Goal: Information Seeking & Learning: Compare options

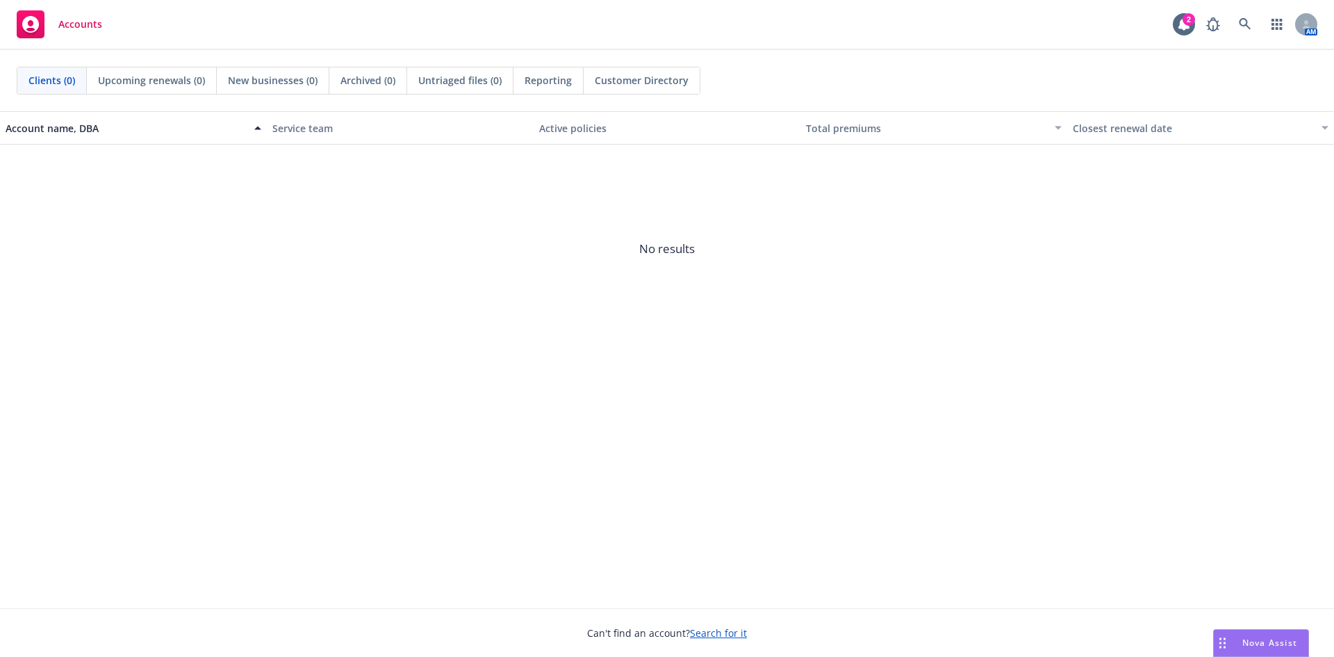
click at [533, 248] on span "No results" at bounding box center [667, 249] width 1334 height 208
click at [1241, 24] on icon at bounding box center [1245, 24] width 12 height 12
click at [71, 72] on div "Clients (0)" at bounding box center [51, 80] width 69 height 26
click at [1237, 30] on link at bounding box center [1245, 24] width 28 height 28
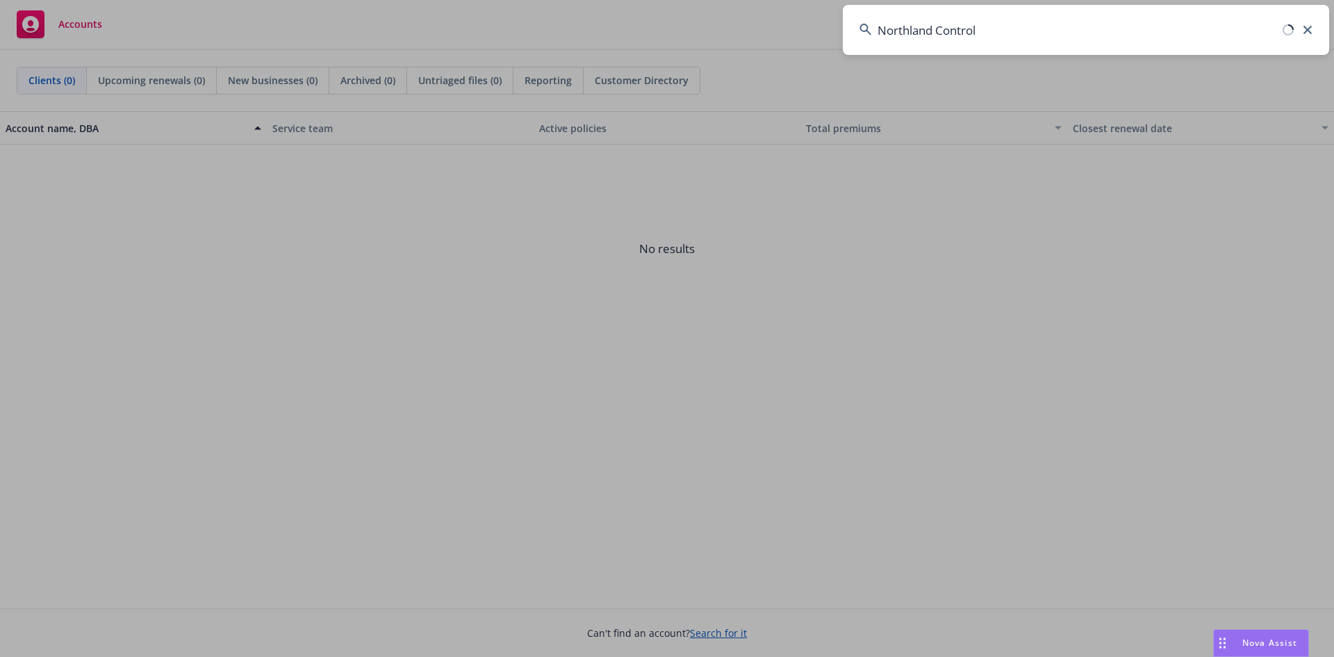
type input "Northland Control"
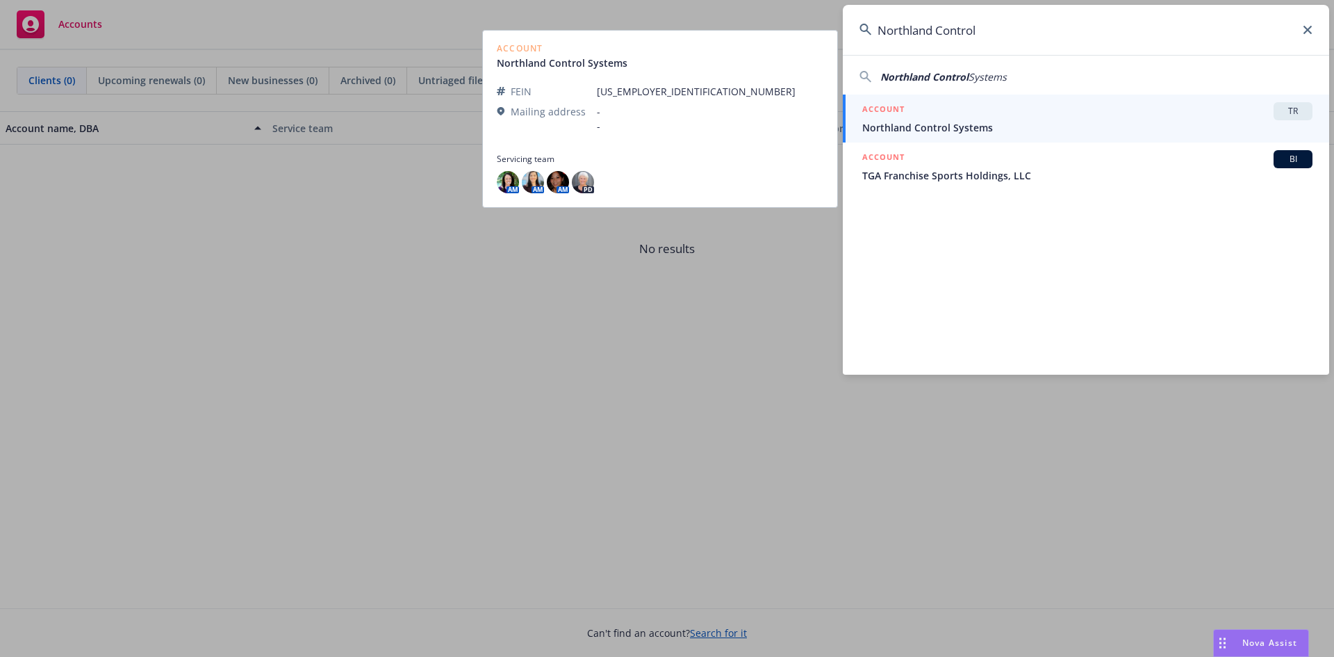
click at [959, 124] on span "Northland Control Systems" at bounding box center [1087, 127] width 450 height 15
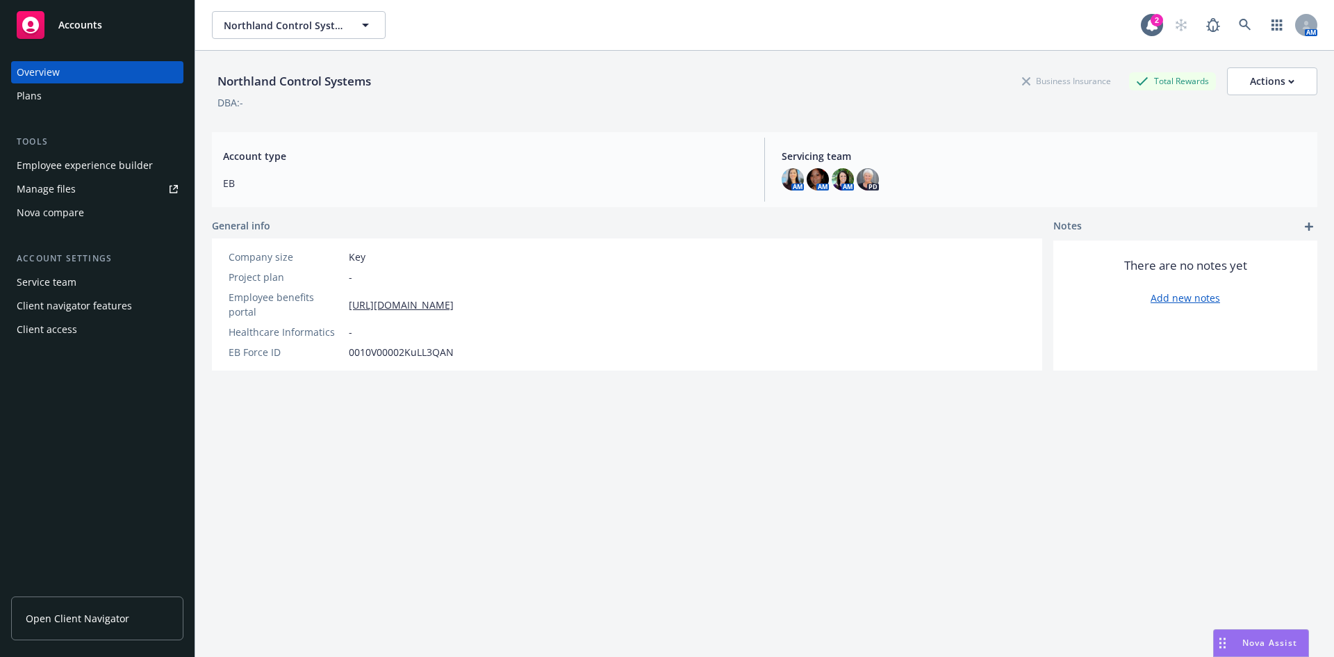
click at [99, 213] on div "Nova compare" at bounding box center [97, 212] width 161 height 22
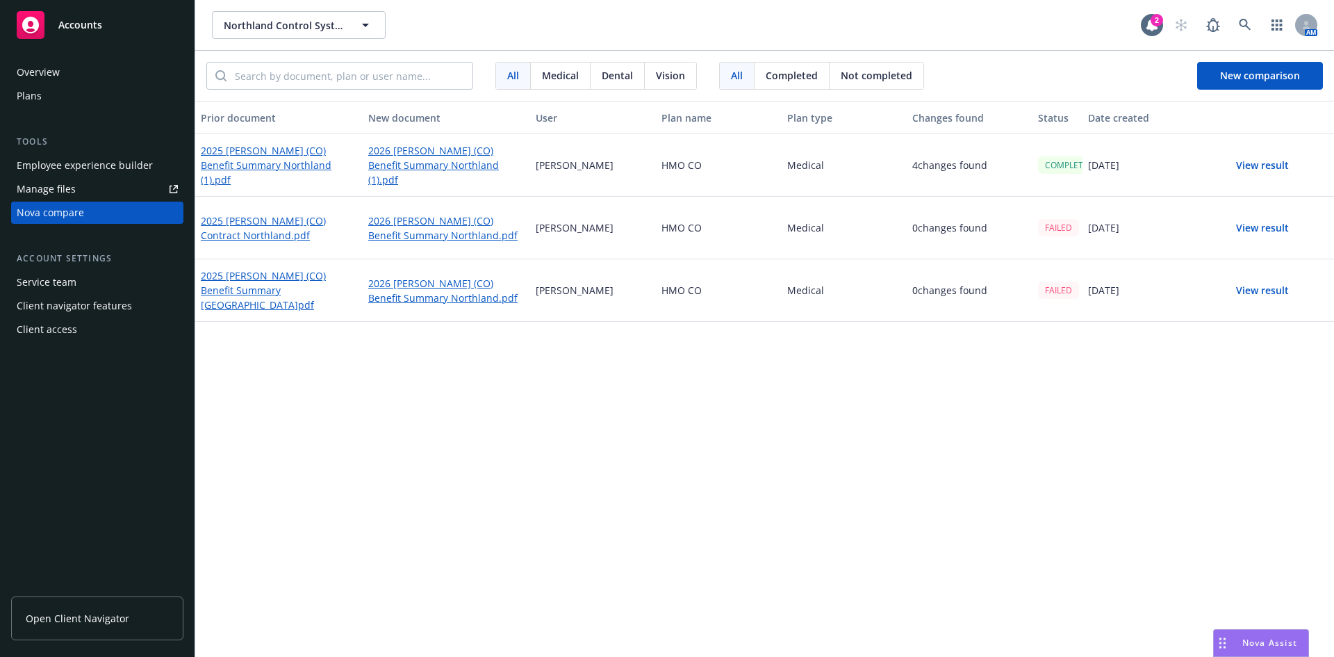
click at [662, 76] on span "Vision" at bounding box center [670, 75] width 29 height 15
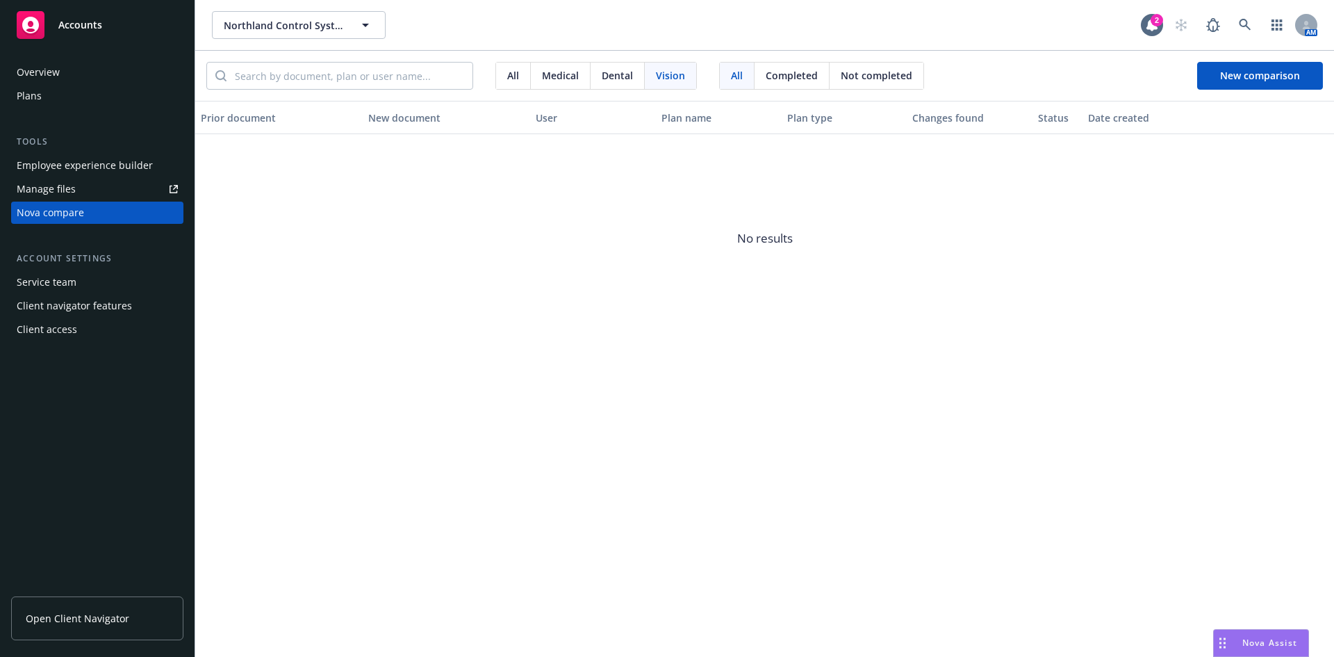
click at [564, 78] on span "Medical" at bounding box center [560, 75] width 37 height 15
click at [629, 69] on span "Dental" at bounding box center [617, 75] width 31 height 15
click at [799, 77] on span "Completed" at bounding box center [792, 75] width 52 height 15
click at [546, 72] on span "Medical" at bounding box center [560, 75] width 37 height 15
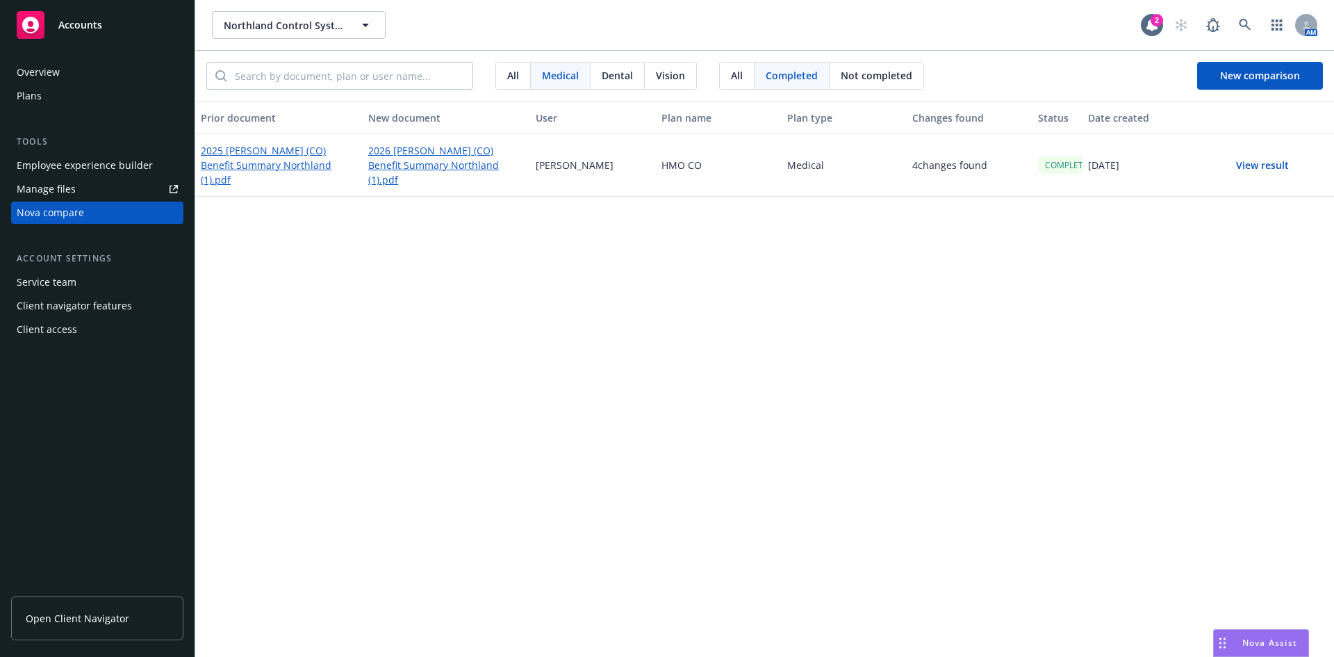
click at [508, 74] on span "All" at bounding box center [513, 75] width 12 height 15
click at [655, 82] on div "Vision" at bounding box center [670, 76] width 51 height 26
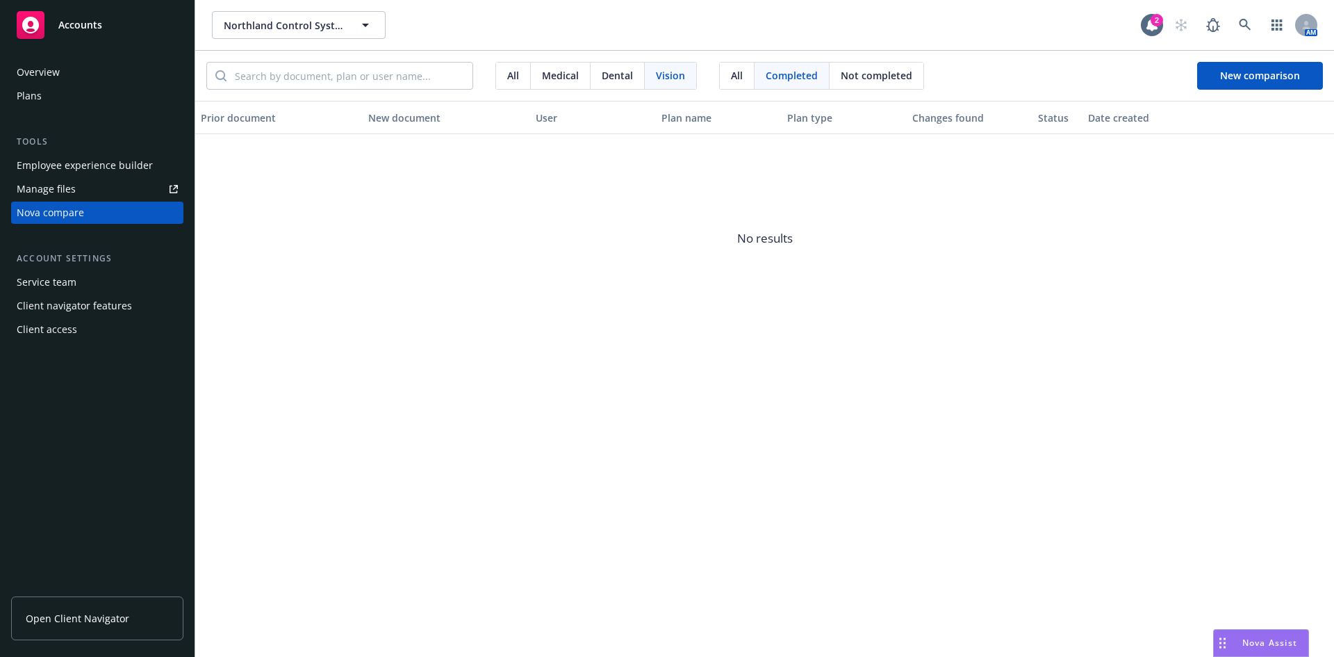
click at [520, 271] on span "No results" at bounding box center [764, 238] width 1139 height 208
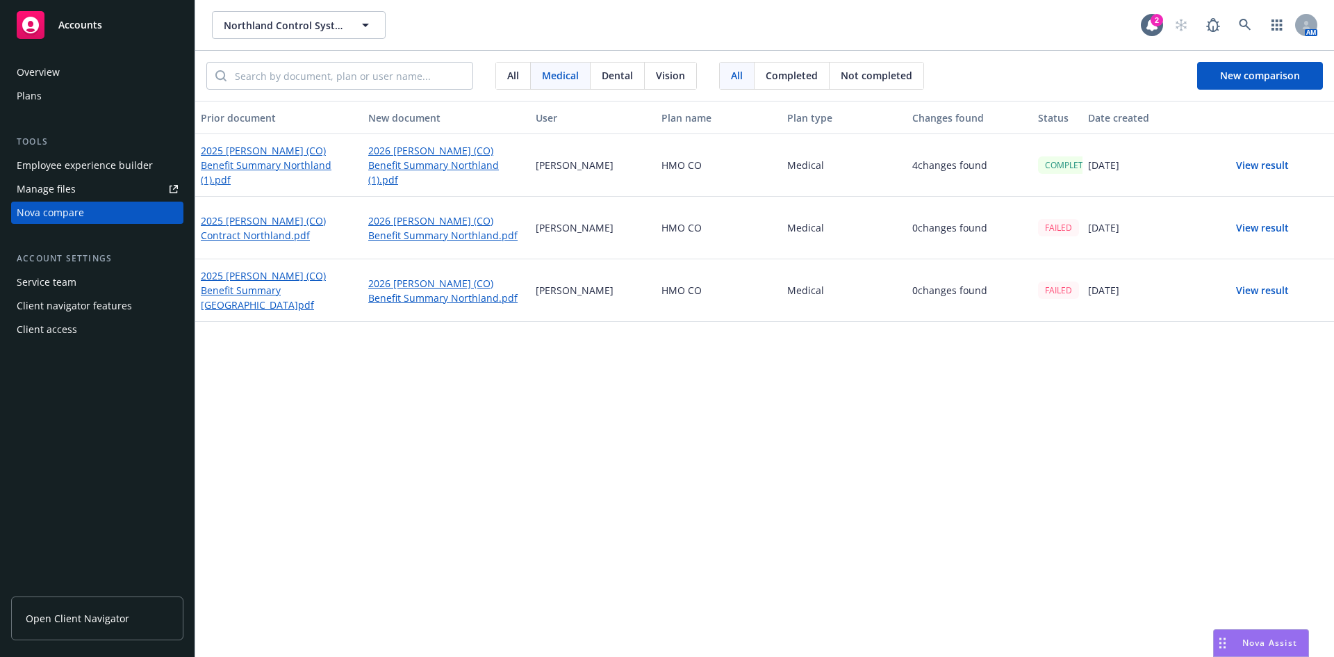
click at [48, 99] on div "Plans" at bounding box center [97, 96] width 161 height 22
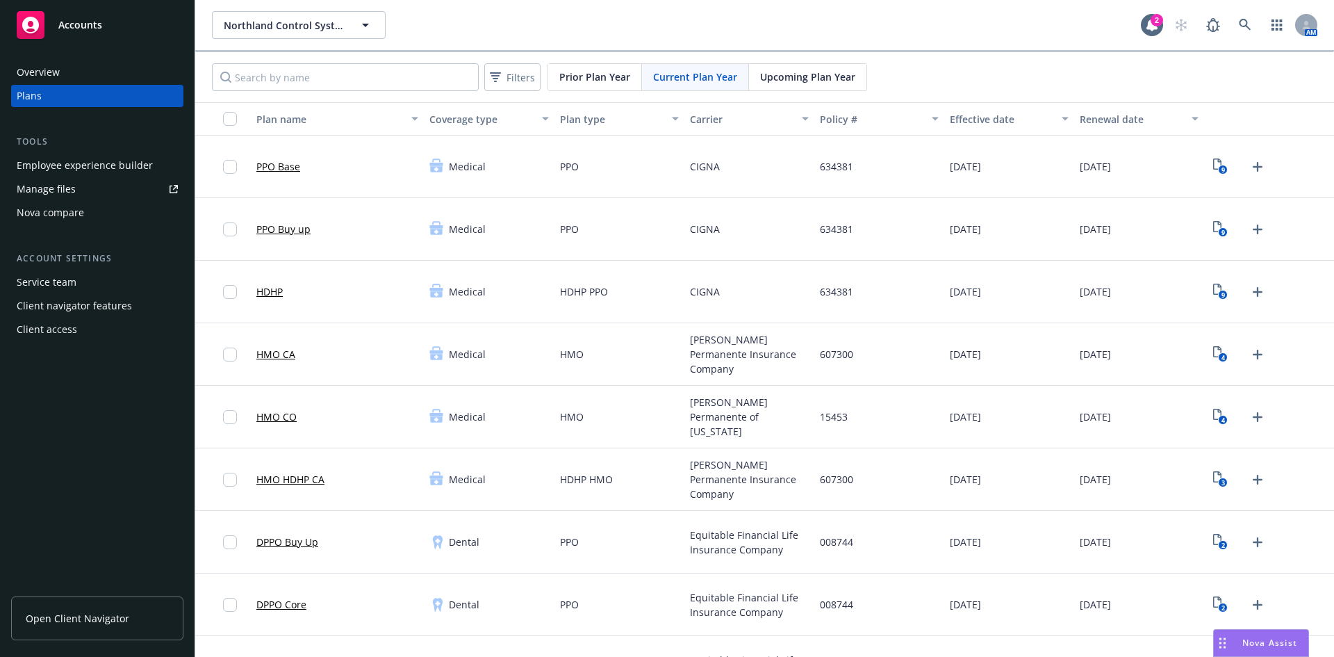
click at [51, 215] on div "Nova compare" at bounding box center [50, 212] width 67 height 22
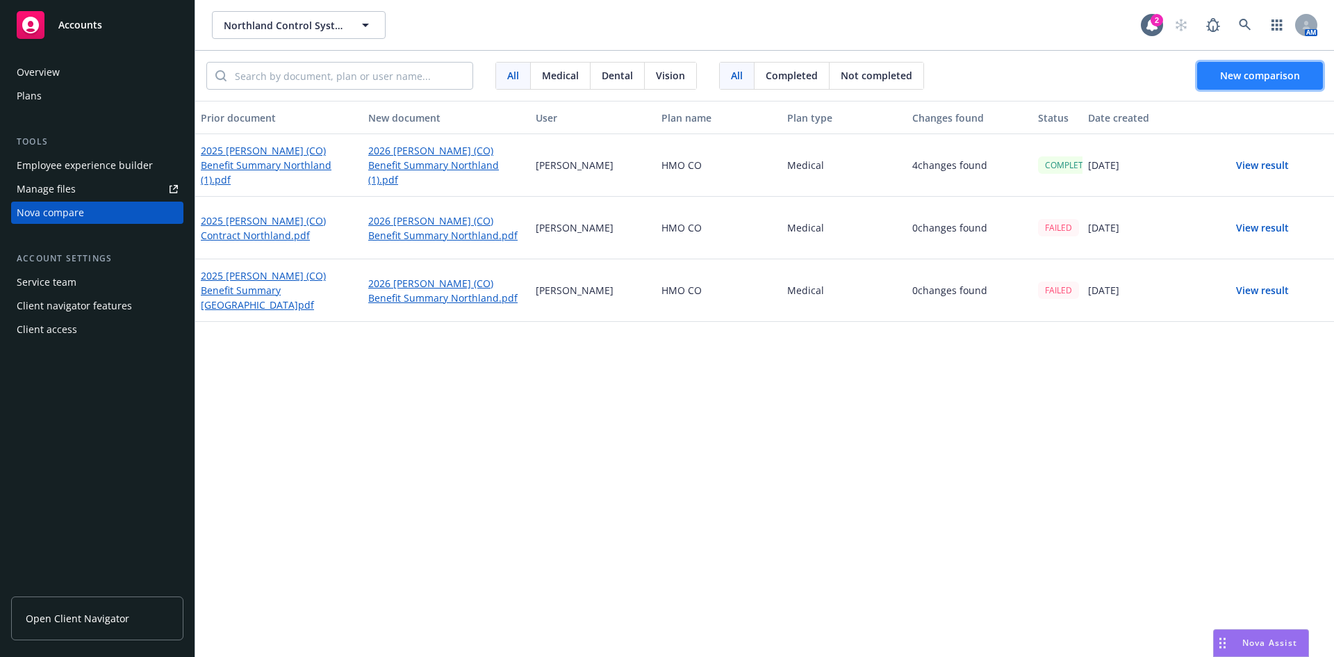
click at [1240, 72] on span "New comparison" at bounding box center [1260, 75] width 80 height 13
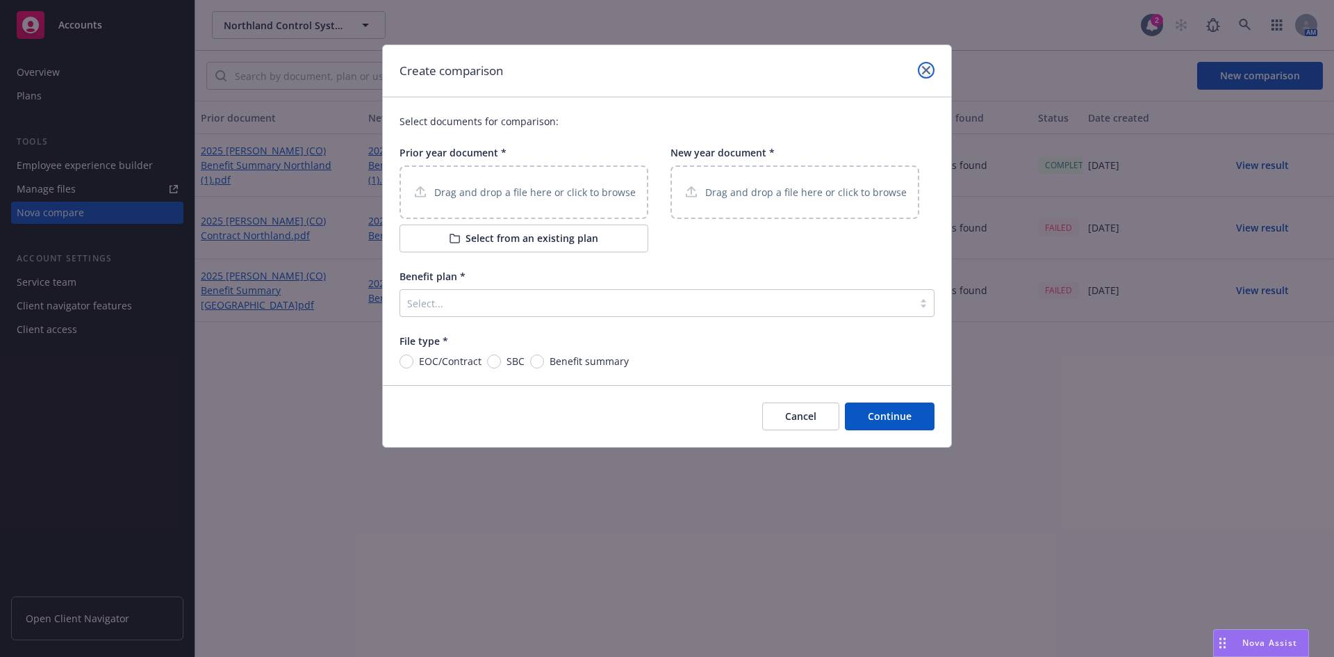
click at [927, 71] on icon "close" at bounding box center [926, 70] width 8 height 8
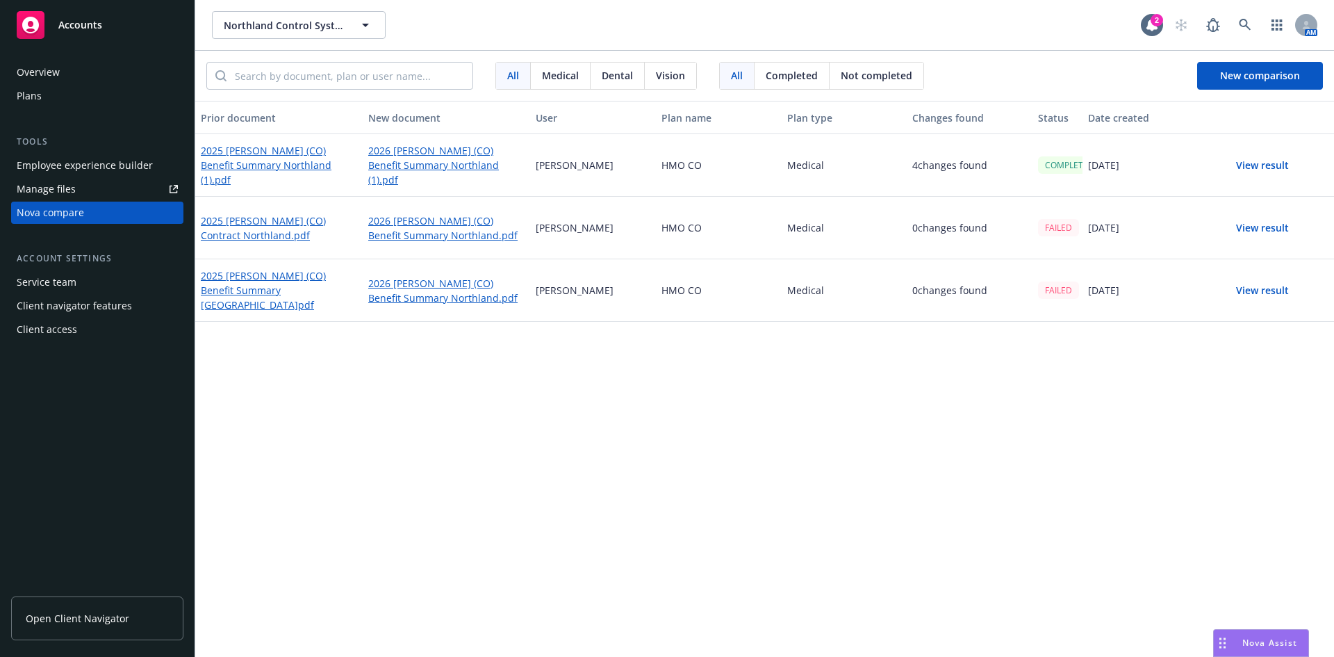
click at [68, 105] on div "Plans" at bounding box center [97, 96] width 161 height 22
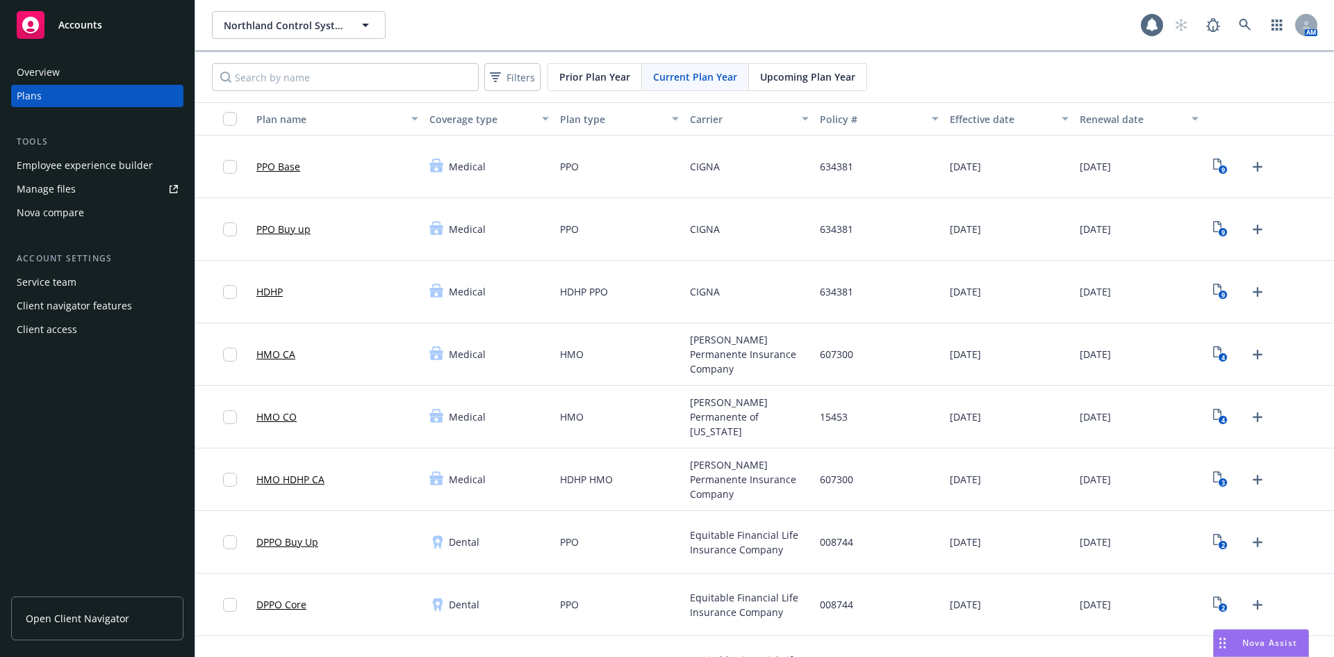
scroll to position [278, 0]
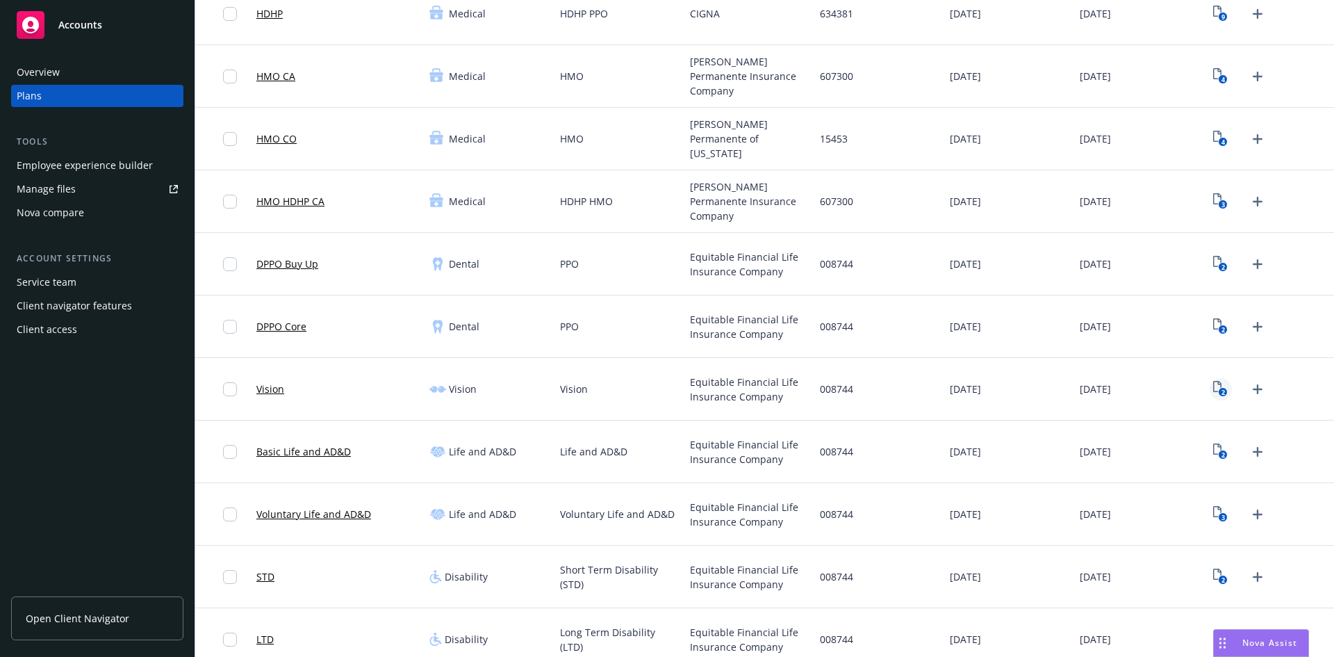
click at [1221, 389] on text "2" at bounding box center [1222, 392] width 3 height 9
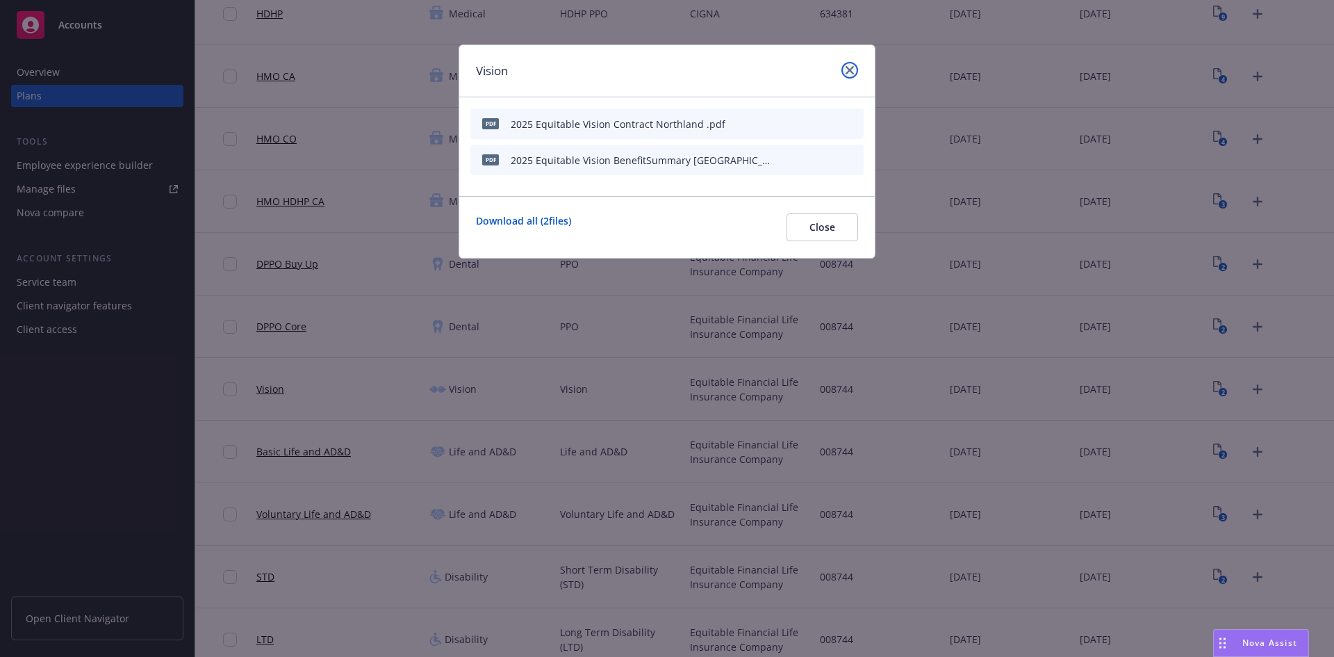
click at [851, 72] on icon "close" at bounding box center [850, 70] width 8 height 8
